Goal: Communication & Community: Connect with others

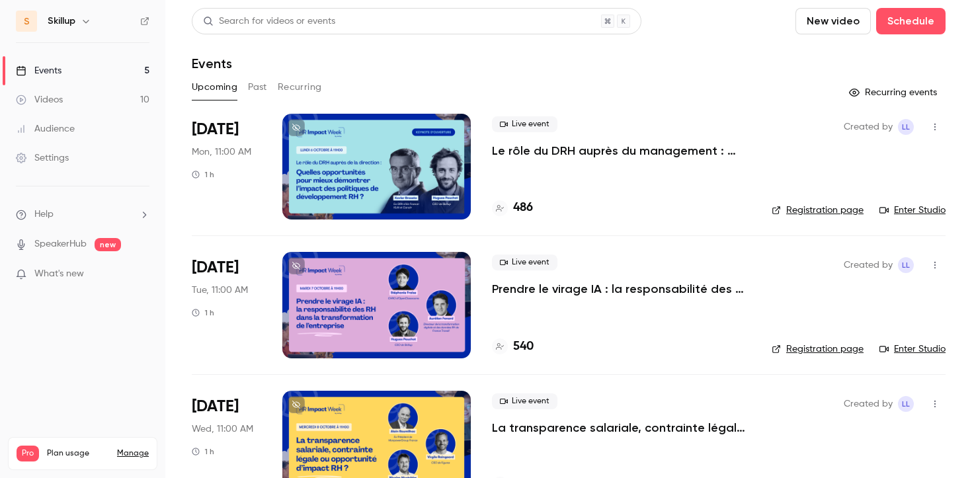
click at [516, 152] on p "Le rôle du DRH auprès du management : quelles opportunités pour mieux démontrer…" at bounding box center [621, 151] width 259 height 16
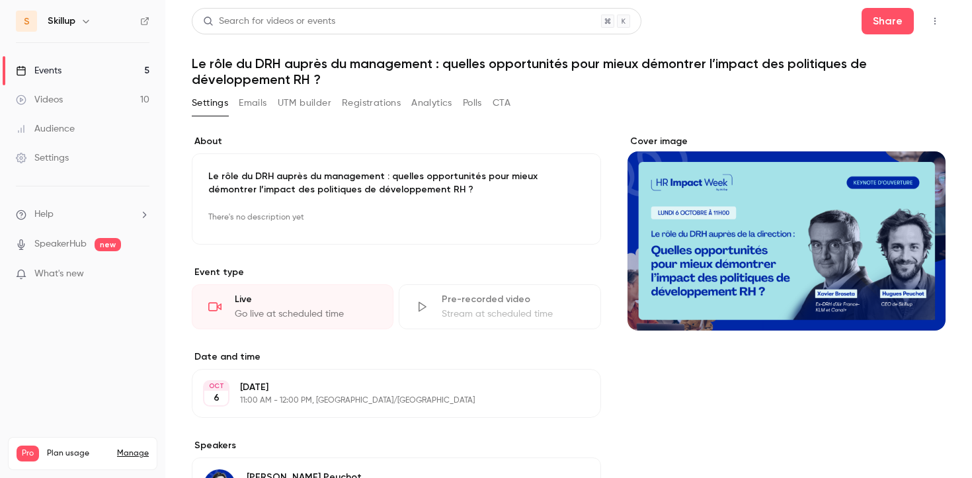
click at [930, 18] on icon "button" at bounding box center [935, 21] width 11 height 9
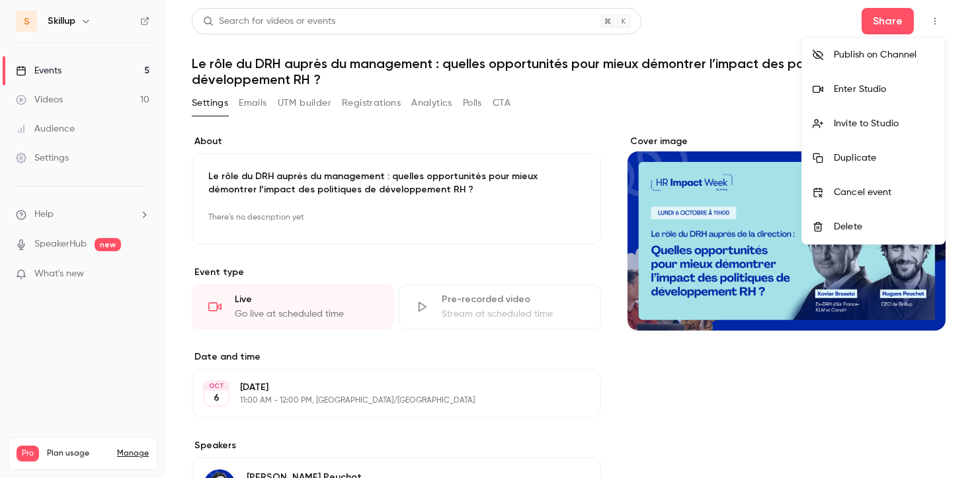
click at [888, 118] on div "Invite to Studio" at bounding box center [884, 123] width 101 height 13
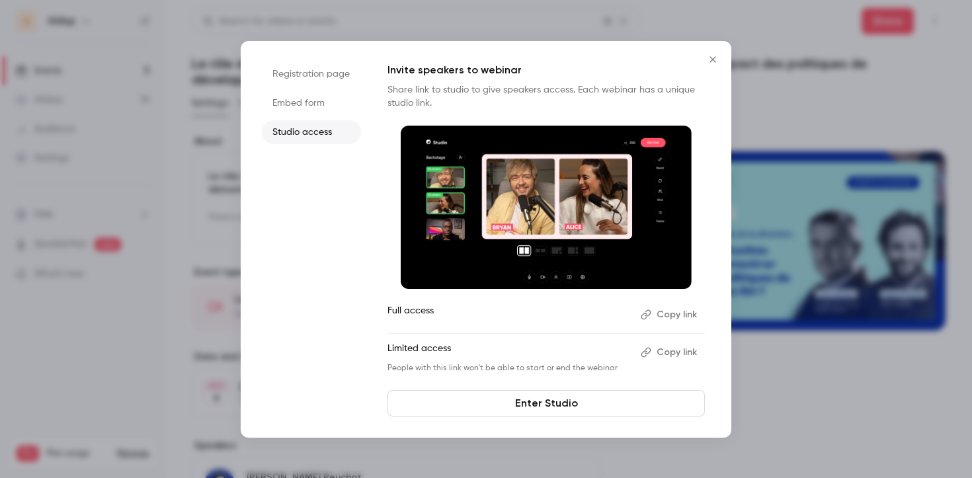
click at [677, 317] on button "Copy link" at bounding box center [670, 314] width 69 height 21
click at [713, 60] on icon "Close" at bounding box center [713, 59] width 16 height 11
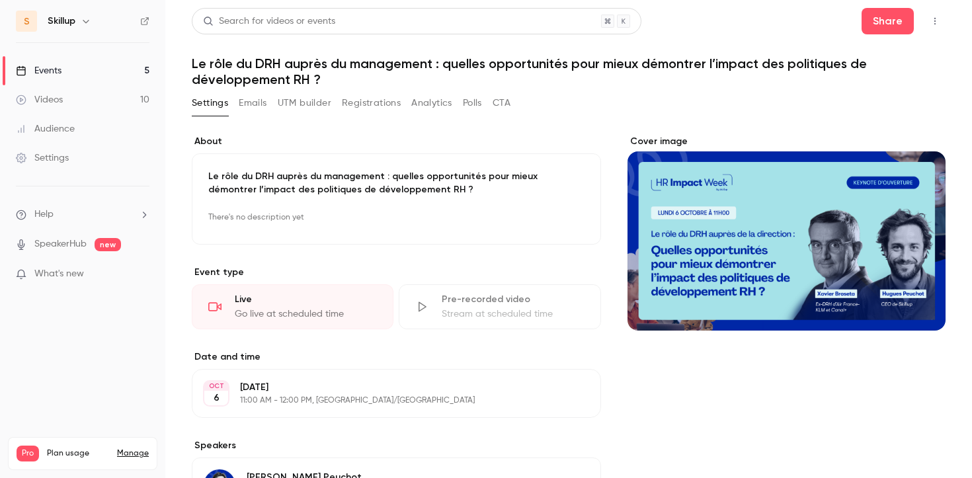
click at [112, 74] on link "Events 5" at bounding box center [82, 70] width 165 height 29
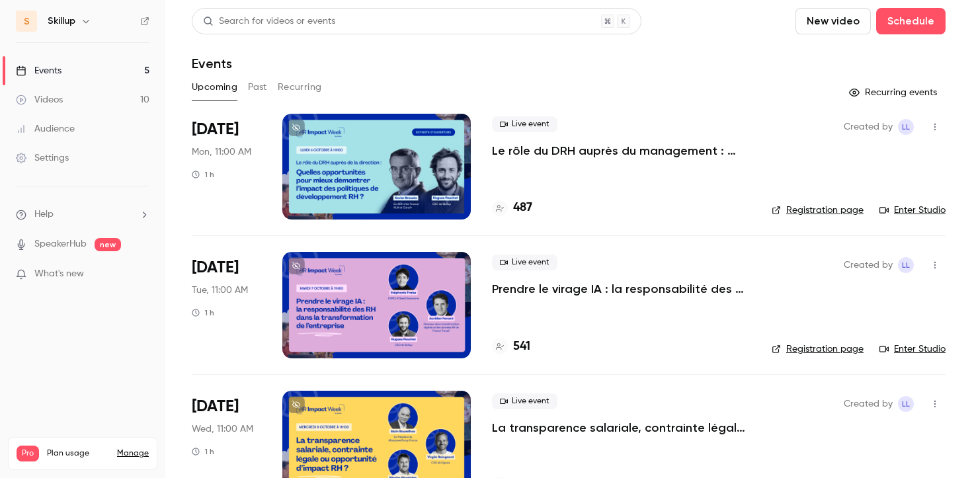
click at [624, 155] on p "Le rôle du DRH auprès du management : quelles opportunités pour mieux démontrer…" at bounding box center [621, 151] width 259 height 16
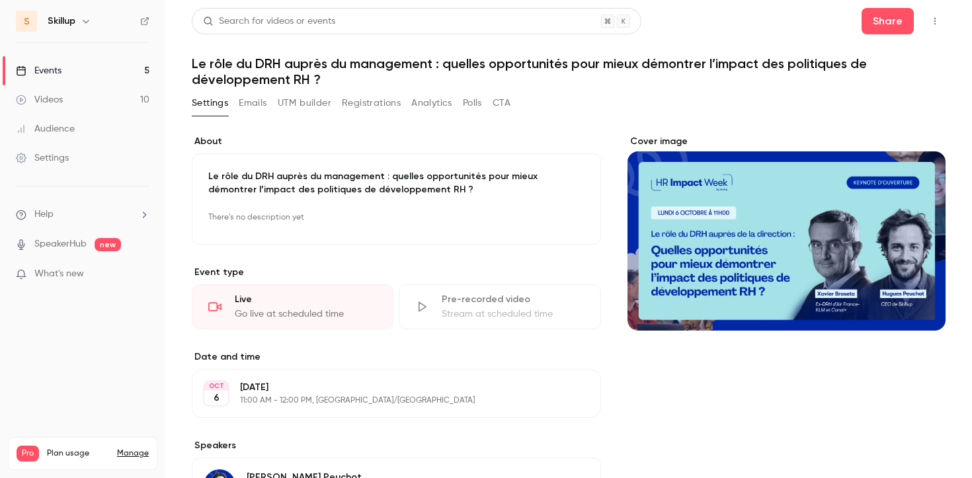
click at [931, 26] on button "button" at bounding box center [935, 21] width 21 height 21
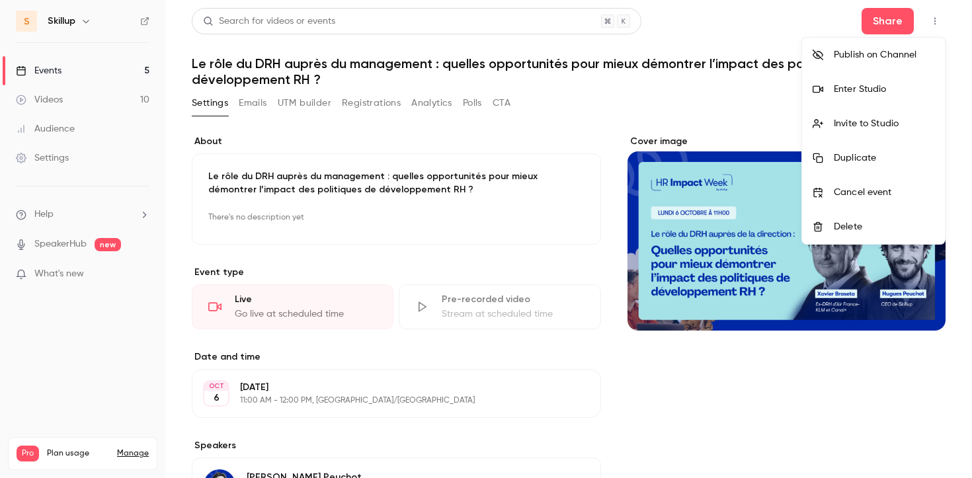
click at [871, 118] on div "Invite to Studio" at bounding box center [884, 123] width 101 height 13
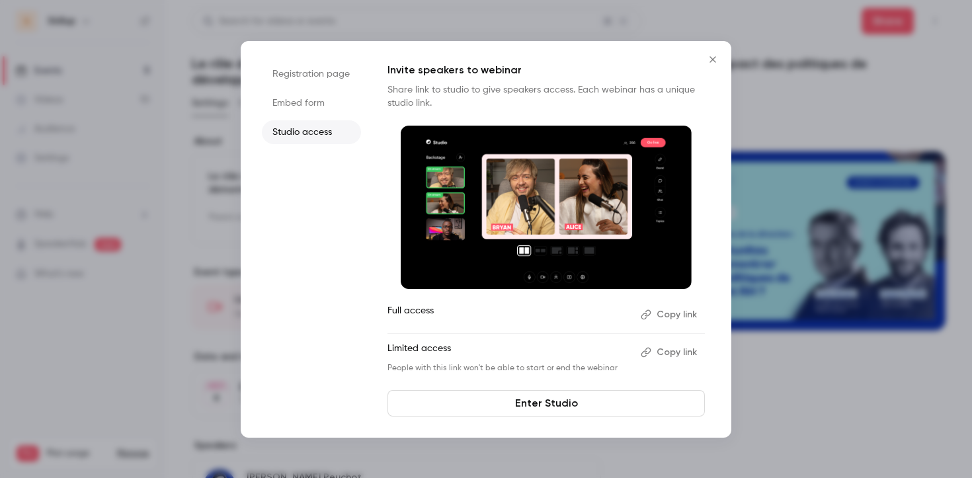
click at [670, 309] on button "Copy link" at bounding box center [670, 314] width 69 height 21
click at [714, 58] on icon "Close" at bounding box center [713, 59] width 6 height 6
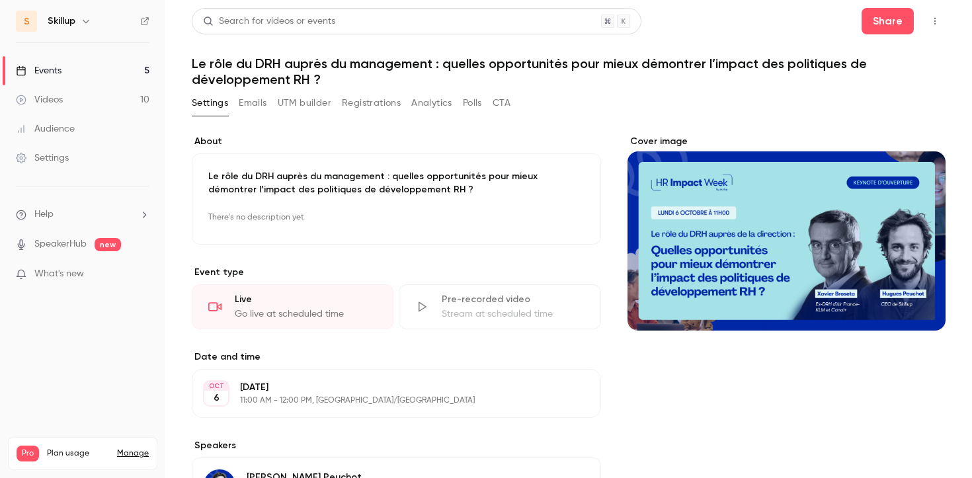
click at [935, 15] on button "button" at bounding box center [935, 21] width 21 height 21
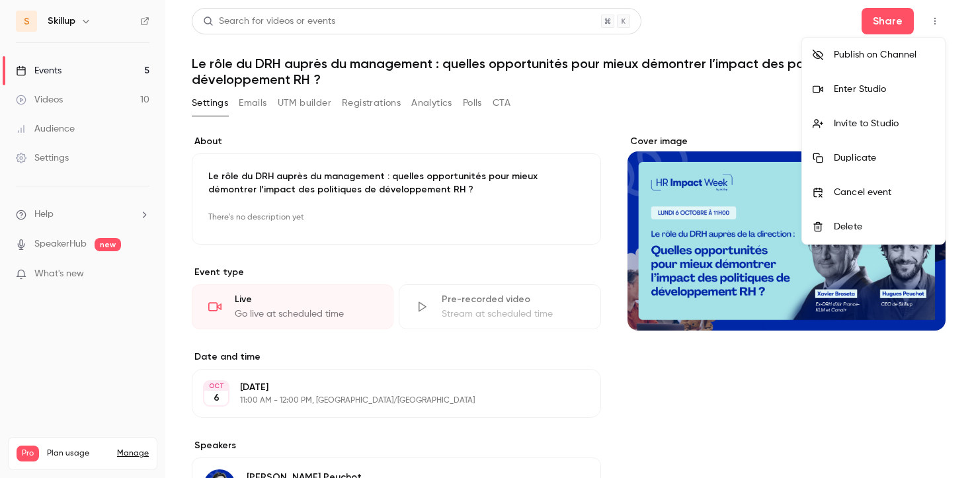
click at [883, 91] on div "Enter Studio" at bounding box center [884, 89] width 101 height 13
